Goal: Information Seeking & Learning: Learn about a topic

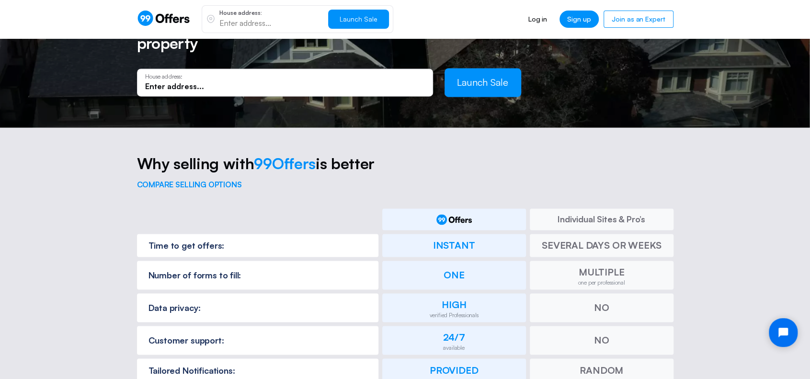
scroll to position [880, 0]
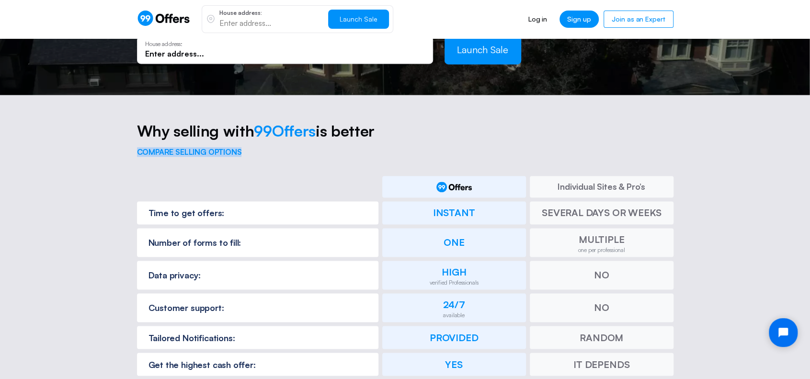
drag, startPoint x: 138, startPoint y: 133, endPoint x: 265, endPoint y: 137, distance: 128.0
click at [265, 148] on p "compare selling options" at bounding box center [405, 152] width 537 height 9
click at [335, 148] on p "compare selling options" at bounding box center [405, 152] width 537 height 9
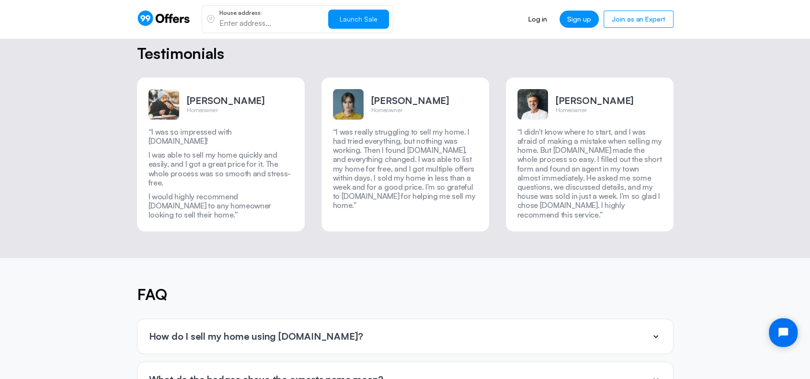
scroll to position [2222, 0]
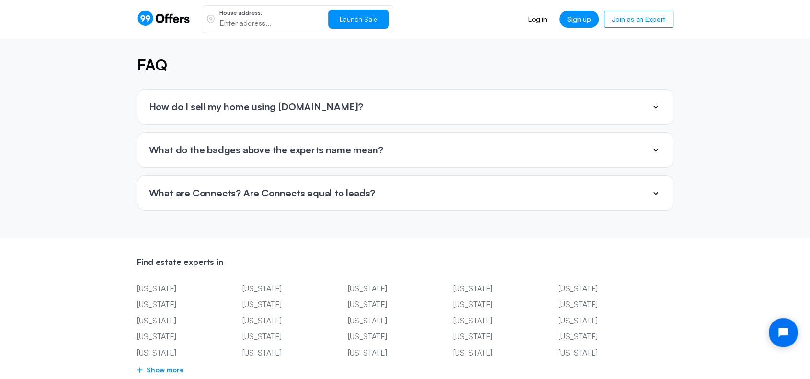
click at [655, 101] on icon at bounding box center [656, 107] width 12 height 12
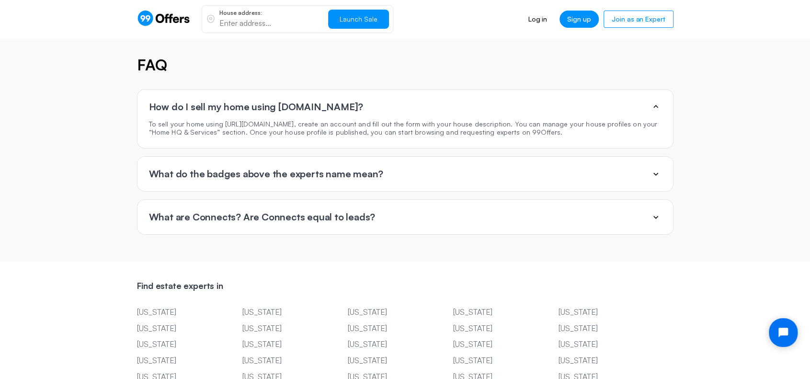
click at [655, 101] on icon at bounding box center [656, 107] width 12 height 12
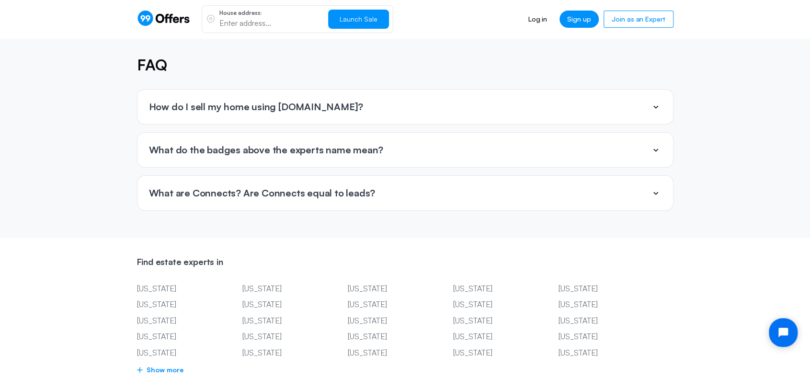
click at [656, 192] on icon at bounding box center [656, 193] width 5 height 3
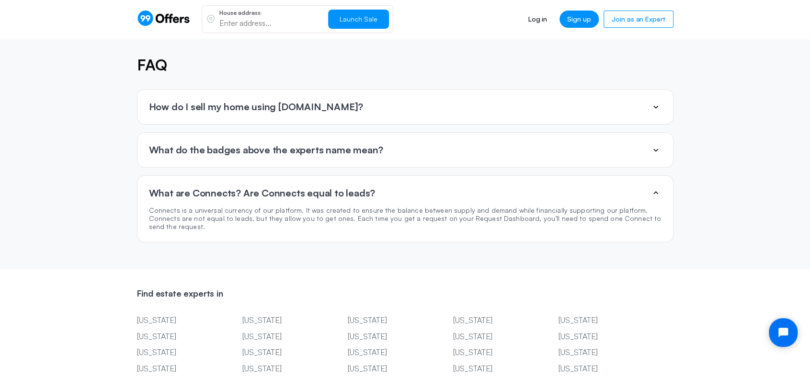
scroll to position [2174, 0]
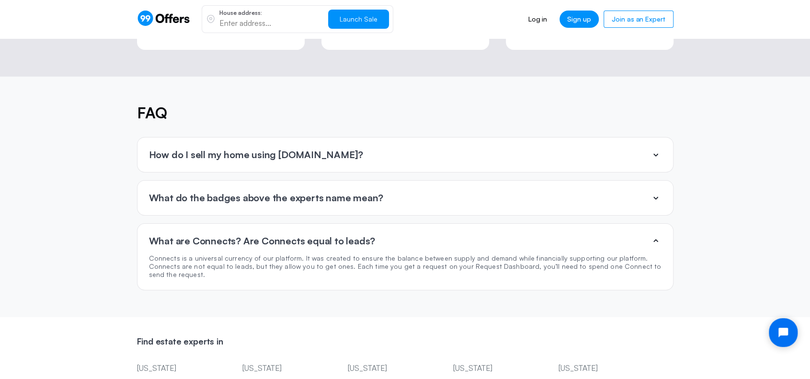
click at [657, 149] on icon at bounding box center [656, 155] width 12 height 12
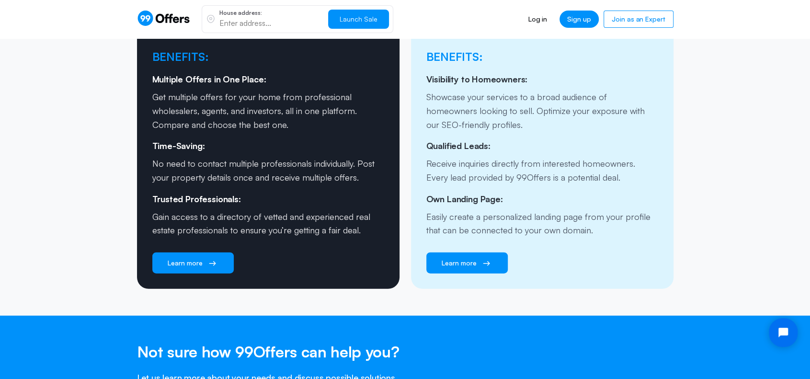
scroll to position [1360, 0]
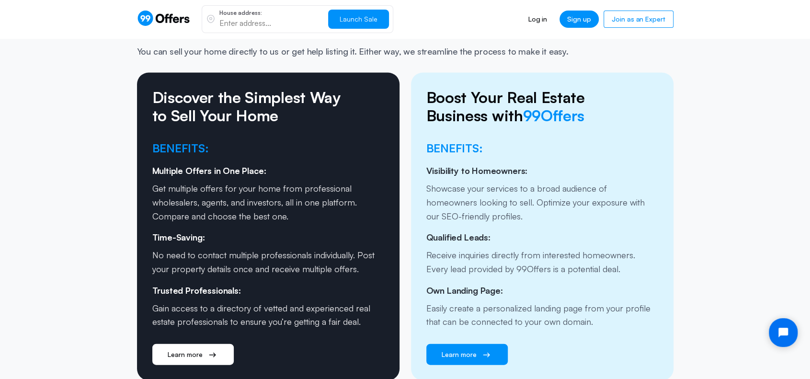
click at [173, 350] on span "Learn more" at bounding box center [185, 355] width 35 height 10
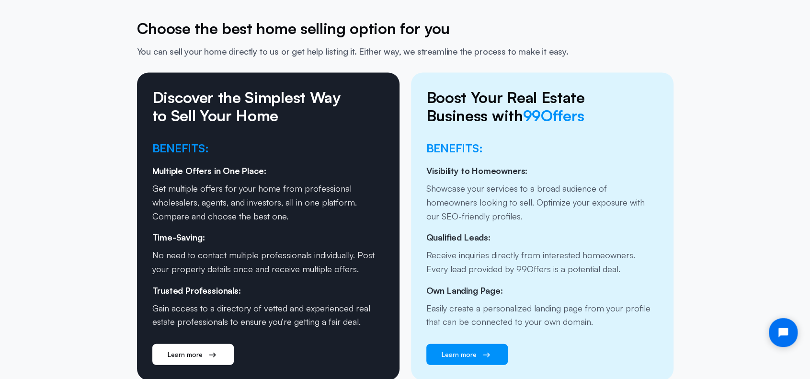
scroll to position [0, 0]
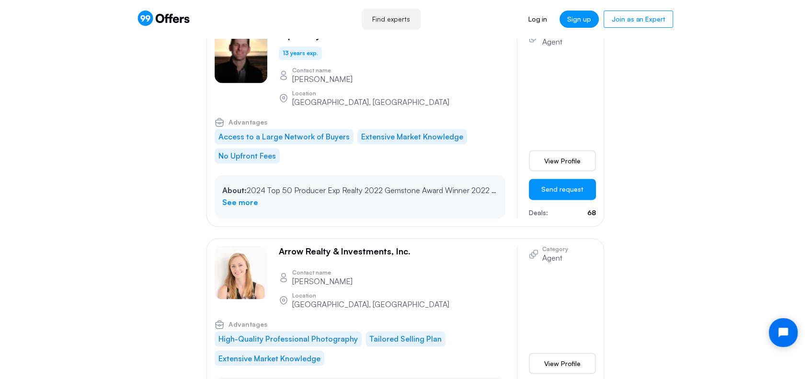
scroll to position [958, 0]
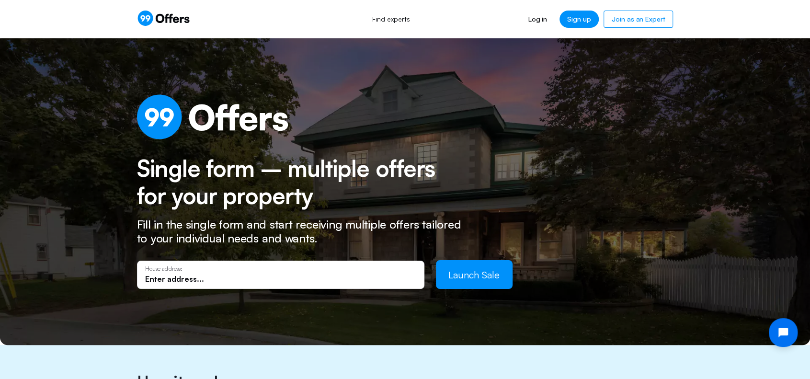
click at [732, 18] on div "Find experts Log in Sign up Join as an Expert Sign up" at bounding box center [405, 19] width 810 height 38
